Goal: Find specific page/section: Find specific page/section

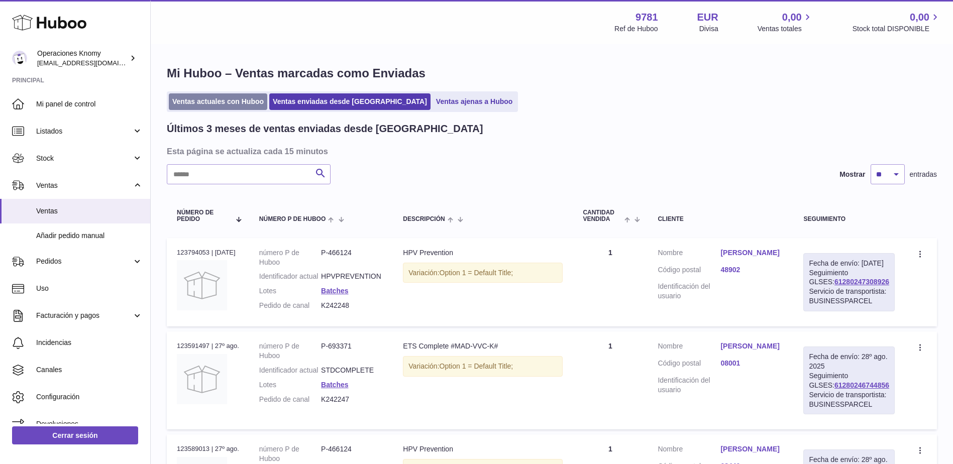
click at [214, 94] on link "Ventas actuales con Huboo" at bounding box center [218, 101] width 98 height 17
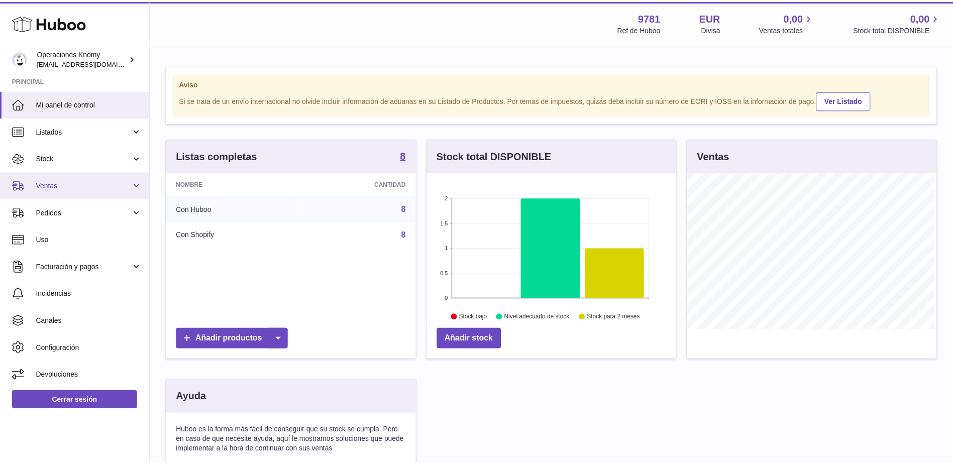
scroll to position [157, 251]
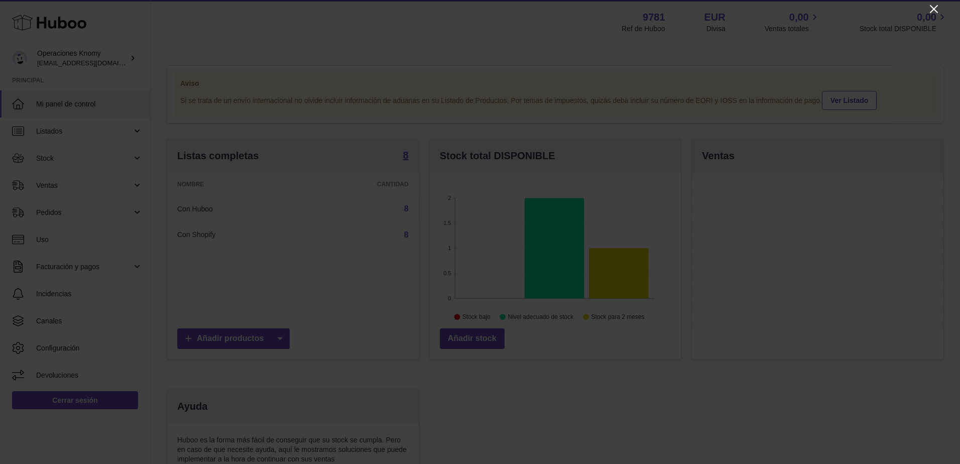
click at [938, 10] on icon "Close" at bounding box center [934, 9] width 12 height 12
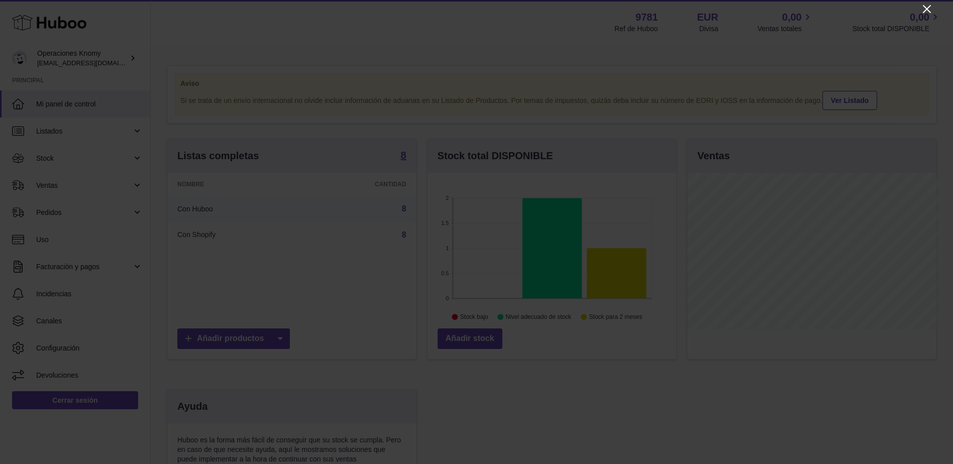
scroll to position [502066, 501974]
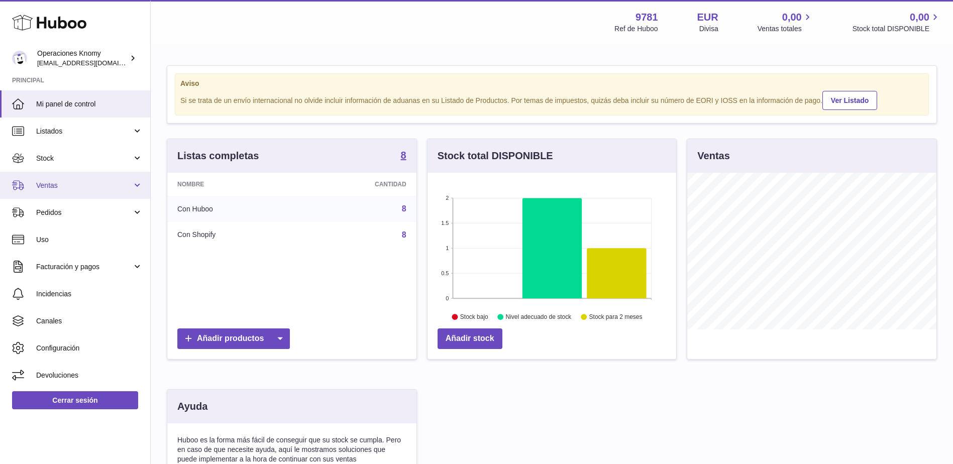
click at [88, 190] on span "Ventas" at bounding box center [84, 186] width 96 height 10
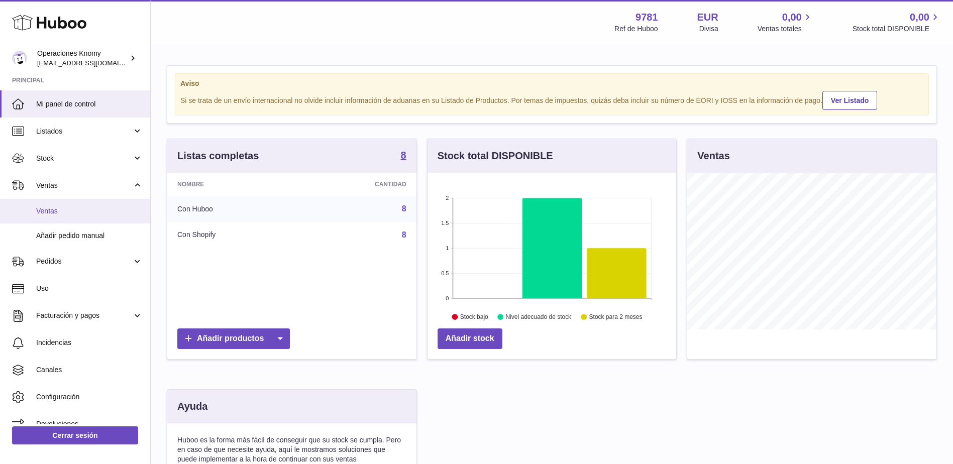
click at [82, 210] on span "Ventas" at bounding box center [89, 211] width 106 height 10
